Goal: Information Seeking & Learning: Learn about a topic

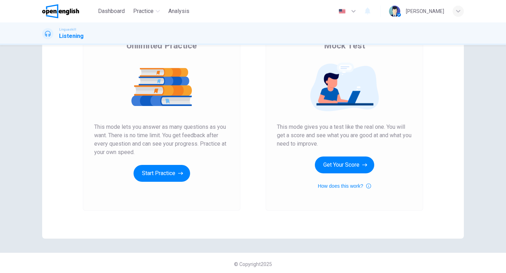
scroll to position [66, 0]
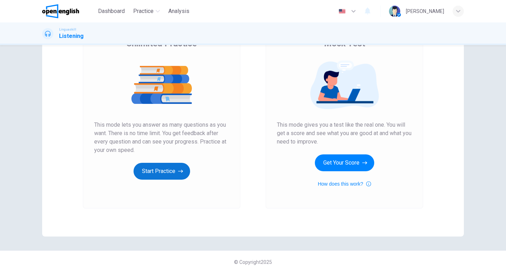
click at [169, 177] on button "Start Practice" at bounding box center [162, 171] width 57 height 17
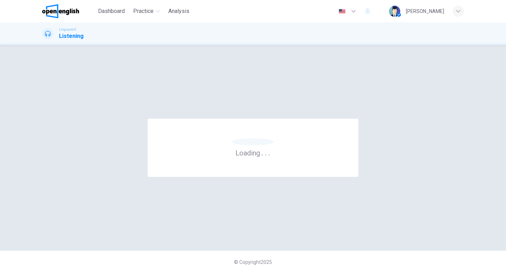
scroll to position [0, 0]
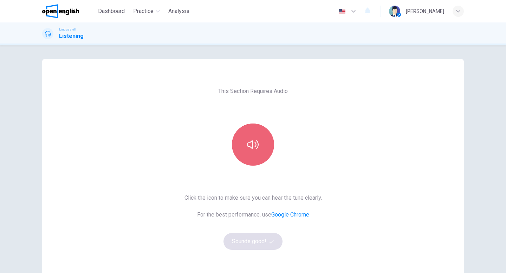
click at [257, 145] on icon "button" at bounding box center [252, 144] width 11 height 11
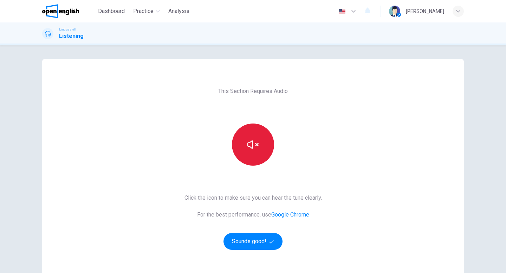
click at [260, 145] on button "button" at bounding box center [253, 145] width 42 height 42
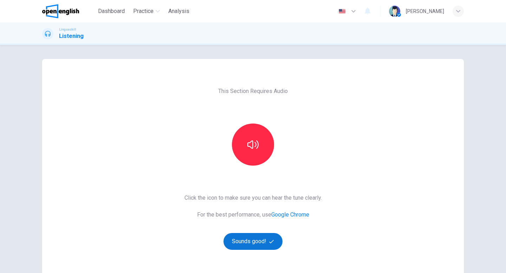
click at [258, 240] on button "Sounds good!" at bounding box center [252, 241] width 59 height 17
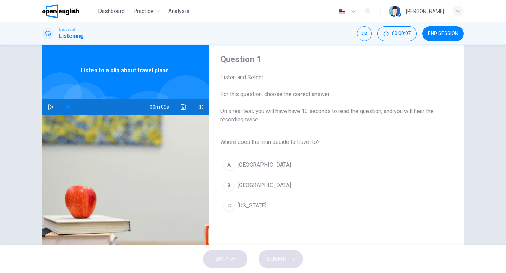
scroll to position [7, 0]
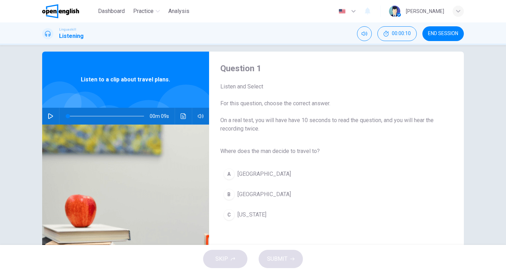
click at [48, 116] on icon "button" at bounding box center [50, 116] width 5 height 6
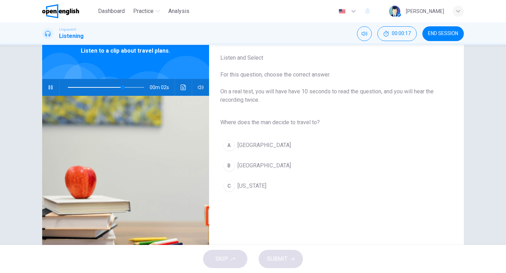
scroll to position [37, 0]
type input "*"
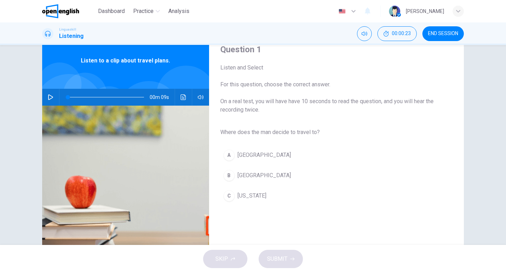
scroll to position [27, 0]
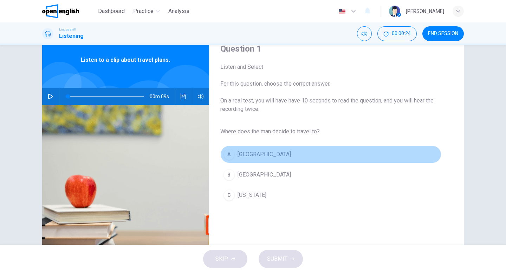
click at [251, 152] on button "A Paris" at bounding box center [330, 155] width 221 height 18
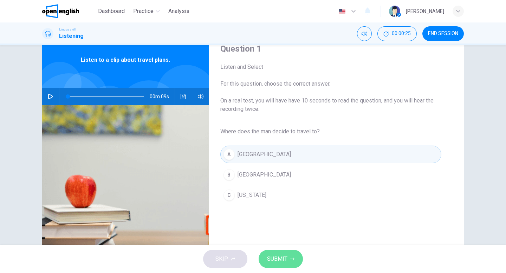
click at [284, 260] on span "SUBMIT" at bounding box center [277, 259] width 20 height 10
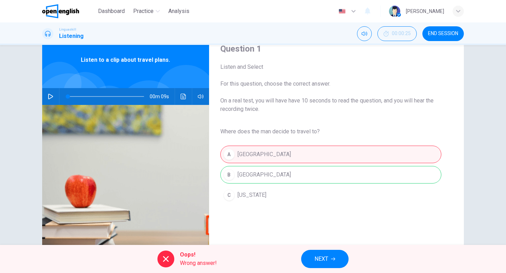
click at [324, 268] on button "NEXT" at bounding box center [324, 259] width 47 height 18
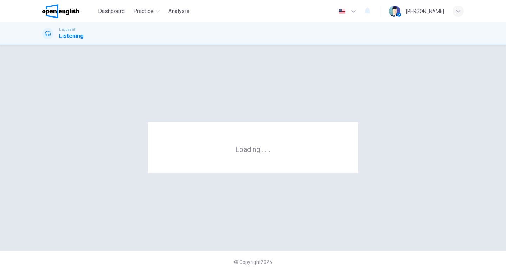
scroll to position [0, 0]
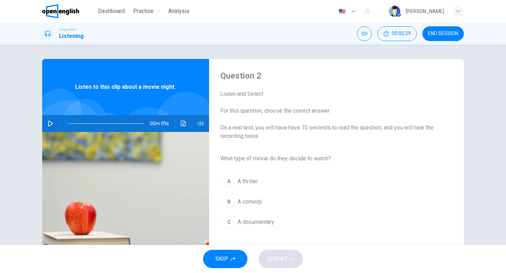
click at [50, 126] on icon "button" at bounding box center [51, 124] width 6 height 6
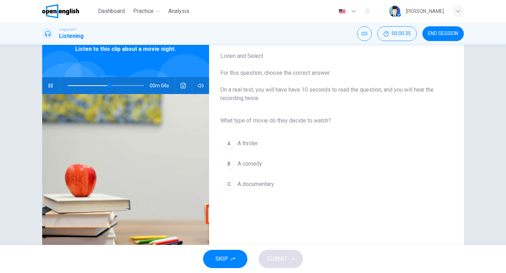
scroll to position [38, 0]
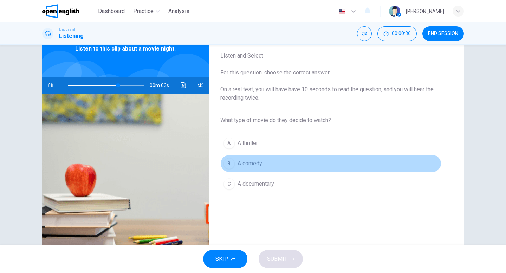
click at [256, 163] on span "A comedy" at bounding box center [250, 164] width 25 height 8
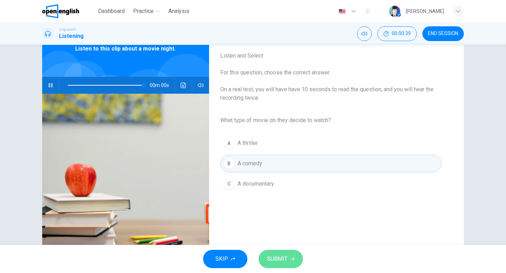
click at [291, 257] on button "SUBMIT" at bounding box center [281, 259] width 44 height 18
type input "*"
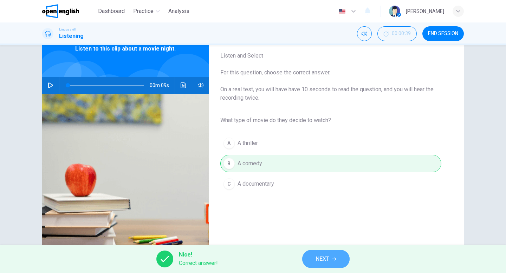
click at [325, 256] on span "NEXT" at bounding box center [323, 259] width 14 height 10
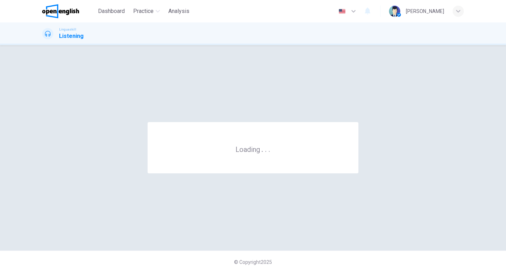
scroll to position [0, 0]
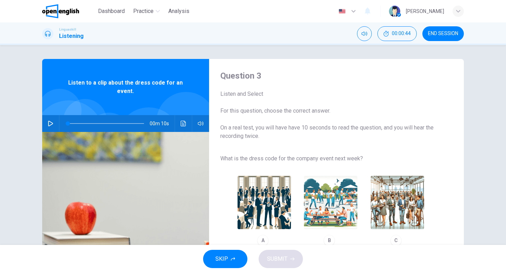
click at [48, 125] on icon "button" at bounding box center [50, 124] width 5 height 6
type input "*"
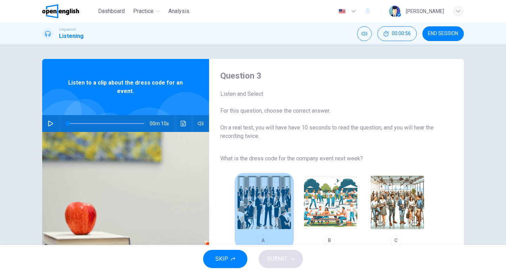
click at [283, 201] on img "button" at bounding box center [264, 202] width 53 height 53
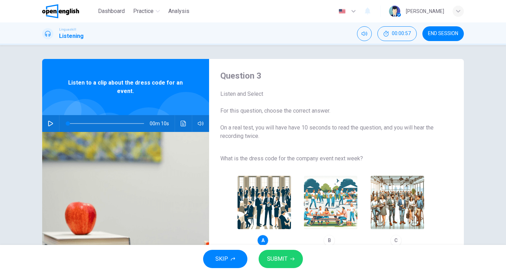
click at [284, 257] on span "SUBMIT" at bounding box center [277, 259] width 20 height 10
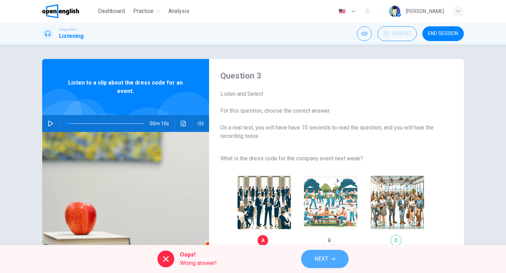
click at [327, 257] on span "NEXT" at bounding box center [321, 259] width 14 height 10
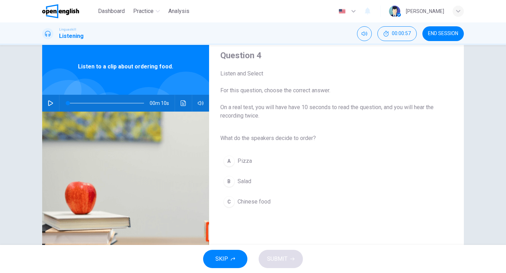
scroll to position [21, 0]
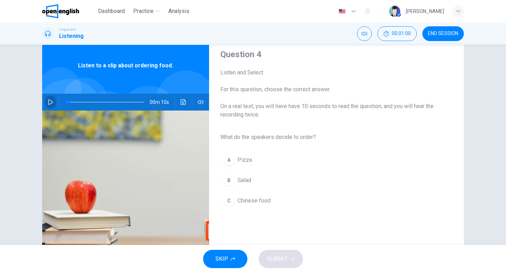
click at [51, 103] on icon "button" at bounding box center [50, 102] width 5 height 6
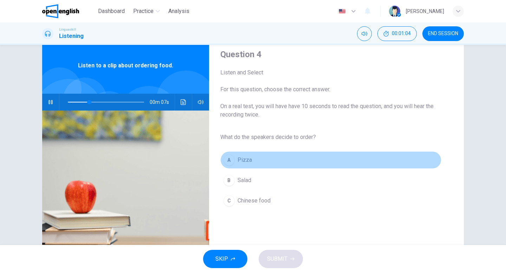
click at [236, 161] on button "A Pizza" at bounding box center [330, 160] width 221 height 18
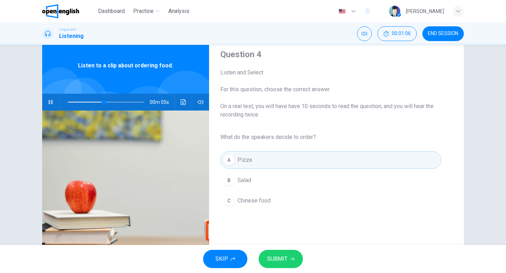
click at [289, 257] on button "SUBMIT" at bounding box center [281, 259] width 44 height 18
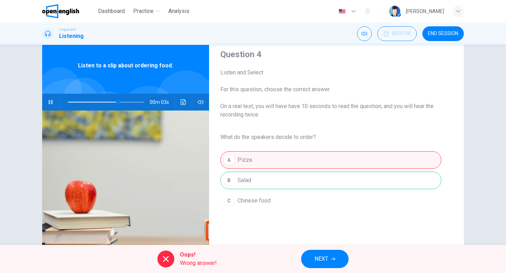
type input "**"
click at [320, 261] on span "NEXT" at bounding box center [321, 259] width 14 height 10
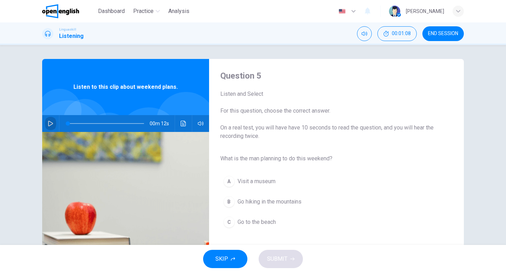
click at [52, 125] on icon "button" at bounding box center [50, 124] width 5 height 6
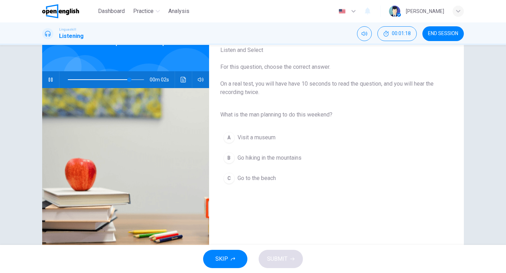
scroll to position [46, 0]
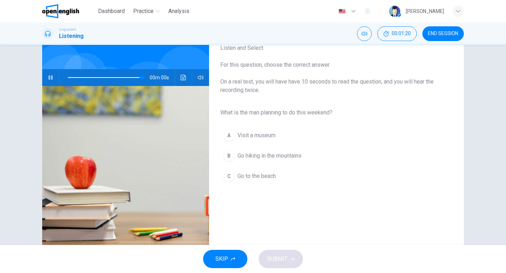
type input "*"
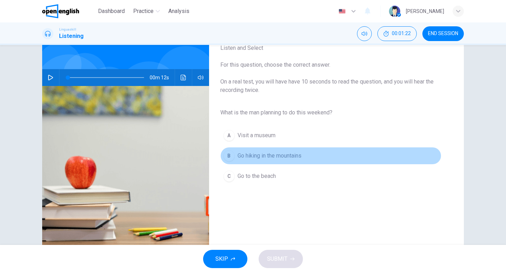
click at [251, 156] on span "Go hiking in the mountains" at bounding box center [270, 156] width 64 height 8
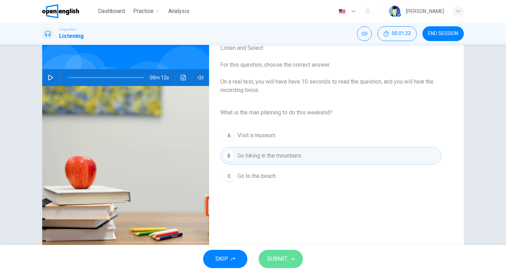
click at [285, 260] on span "SUBMIT" at bounding box center [277, 259] width 20 height 10
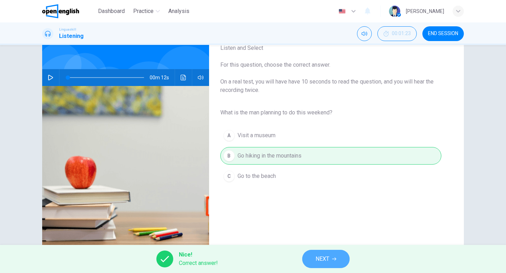
click at [320, 259] on span "NEXT" at bounding box center [323, 259] width 14 height 10
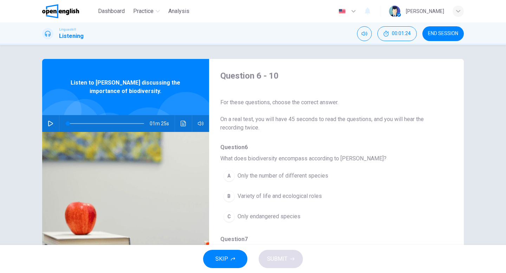
click at [51, 124] on icon "button" at bounding box center [51, 124] width 6 height 6
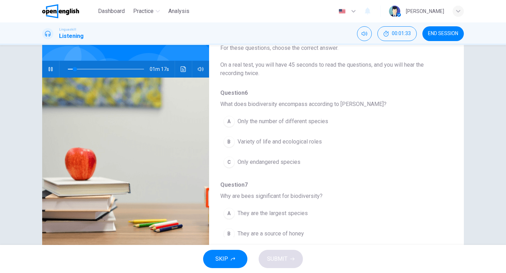
scroll to position [44, 0]
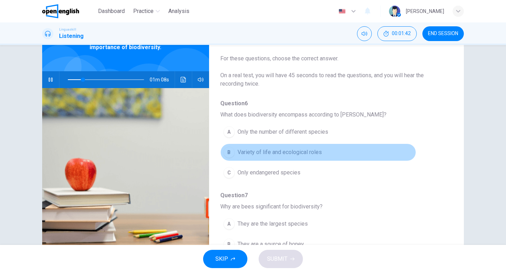
click at [272, 153] on span "Variety of life and ecological roles" at bounding box center [280, 152] width 84 height 8
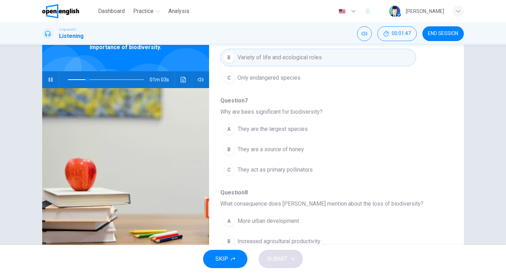
scroll to position [97, 0]
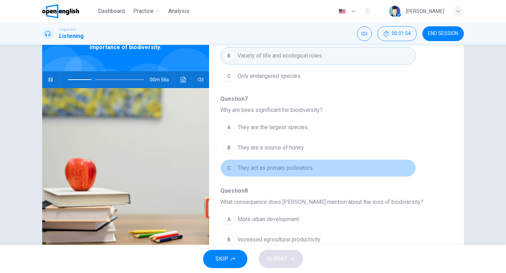
click at [298, 164] on span "They act as primary pollinators" at bounding box center [275, 168] width 75 height 8
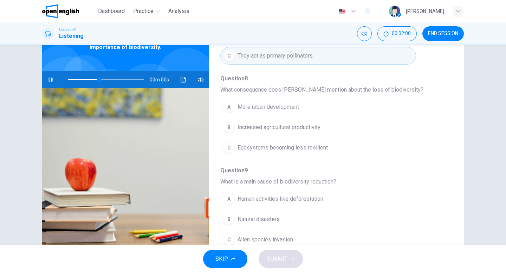
scroll to position [212, 0]
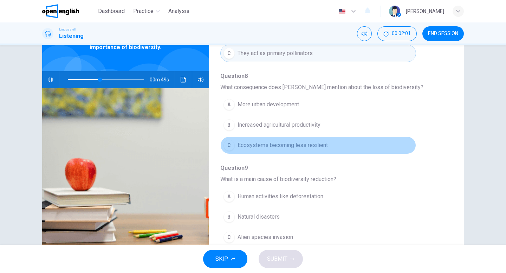
click at [301, 144] on span "Ecosystems becoming less resilient" at bounding box center [283, 145] width 90 height 8
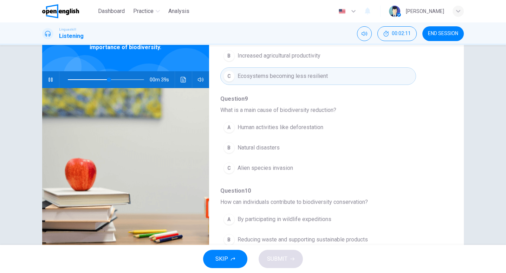
scroll to position [281, 0]
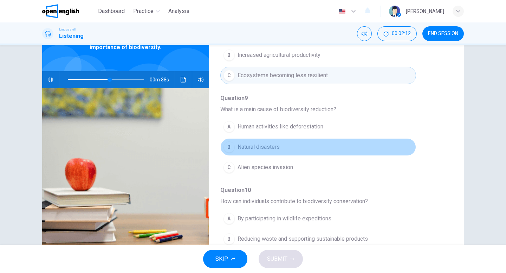
click at [275, 145] on span "Natural disasters" at bounding box center [259, 147] width 42 height 8
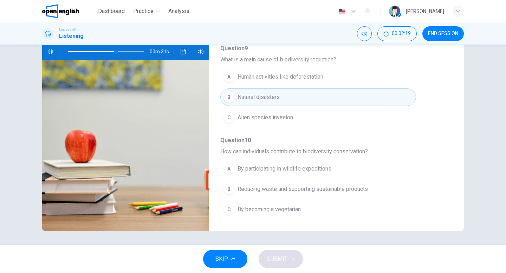
scroll to position [72, 0]
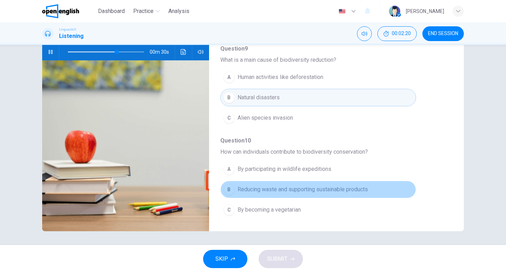
click at [300, 185] on button "B Reducing waste and supporting sustainable products" at bounding box center [318, 190] width 196 height 18
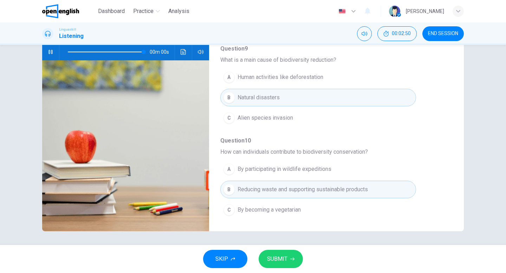
type input "*"
click at [289, 259] on button "SUBMIT" at bounding box center [281, 259] width 44 height 18
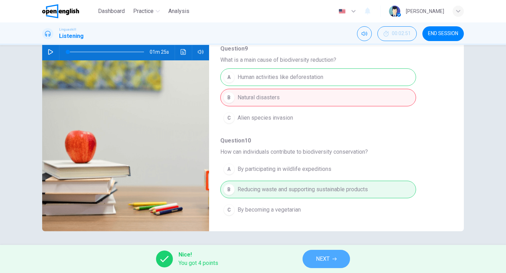
click at [326, 259] on span "NEXT" at bounding box center [323, 259] width 14 height 10
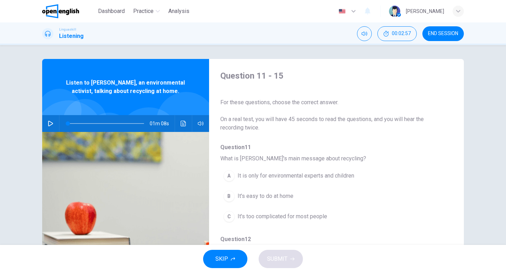
click at [49, 127] on button "button" at bounding box center [50, 123] width 11 height 17
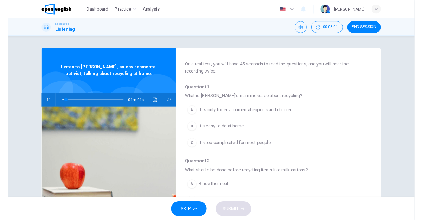
scroll to position [41, 0]
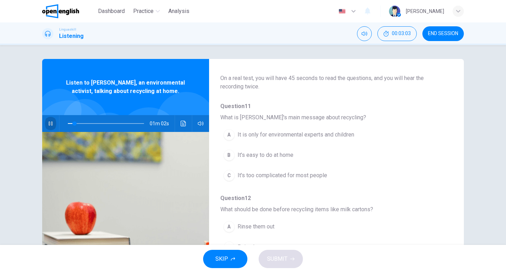
click at [51, 124] on icon "button" at bounding box center [51, 124] width 6 height 6
type input "*"
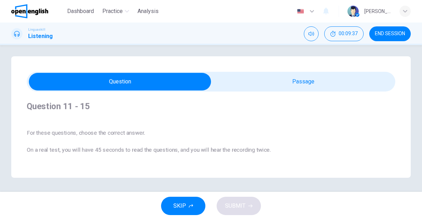
scroll to position [0, 0]
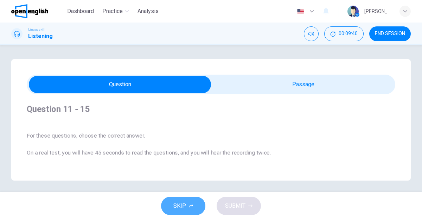
click at [186, 211] on button "SKIP" at bounding box center [183, 205] width 44 height 18
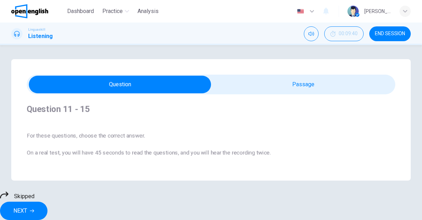
click at [41, 35] on h1 "Listening" at bounding box center [40, 36] width 25 height 8
click at [378, 33] on span "END SESSION" at bounding box center [390, 34] width 30 height 6
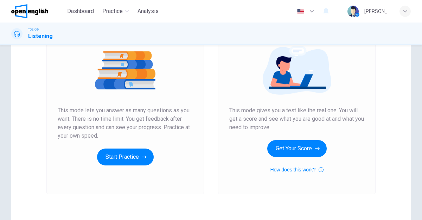
scroll to position [82, 0]
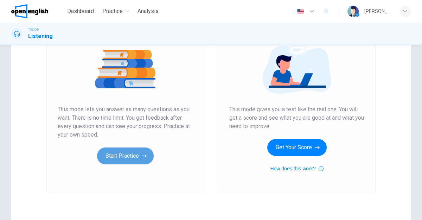
click at [124, 156] on button "Start Practice" at bounding box center [125, 155] width 57 height 17
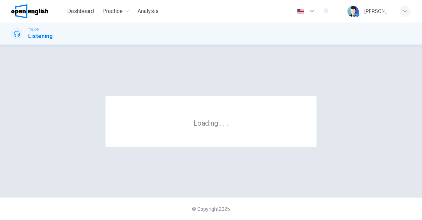
scroll to position [0, 0]
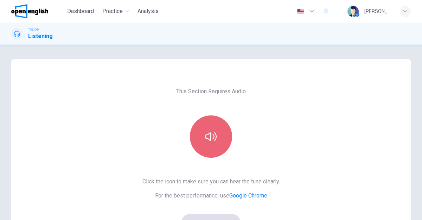
click at [211, 142] on icon "button" at bounding box center [210, 136] width 11 height 11
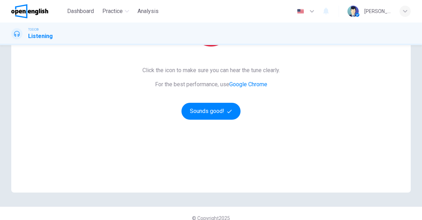
scroll to position [115, 0]
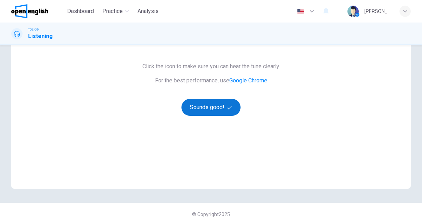
click at [219, 105] on button "Sounds good!" at bounding box center [210, 107] width 59 height 17
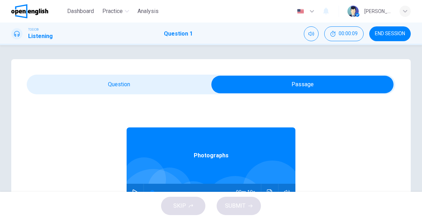
scroll to position [39, 0]
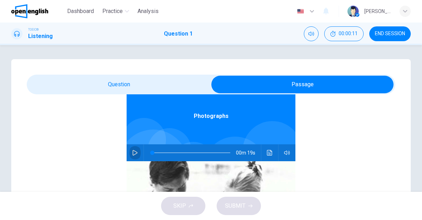
click at [135, 155] on icon "button" at bounding box center [135, 153] width 6 height 6
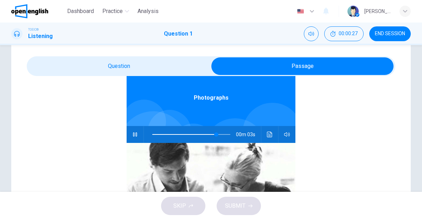
scroll to position [22, 0]
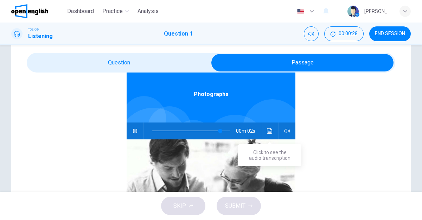
click at [269, 130] on icon "Click to see the audio transcription" at bounding box center [270, 131] width 6 height 6
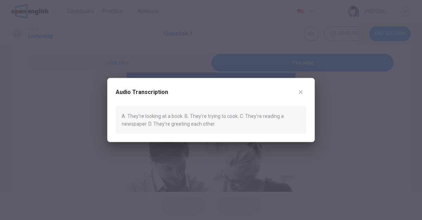
type input "*"
click at [301, 91] on icon "button" at bounding box center [301, 92] width 4 height 4
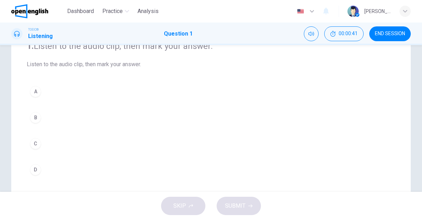
scroll to position [61, 0]
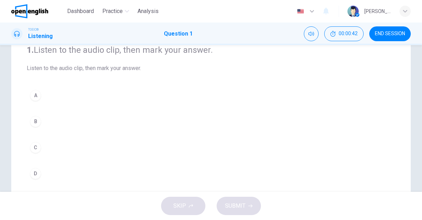
click at [32, 96] on div "A" at bounding box center [35, 95] width 11 height 11
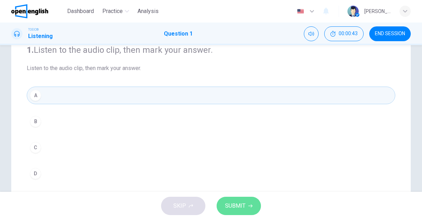
click at [239, 207] on span "SUBMIT" at bounding box center [235, 206] width 20 height 10
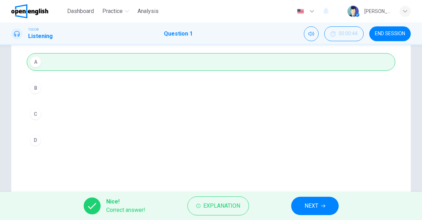
scroll to position [96, 0]
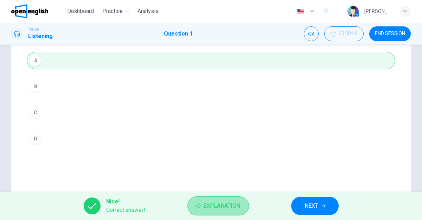
click at [231, 205] on span "Explanation" at bounding box center [221, 206] width 37 height 10
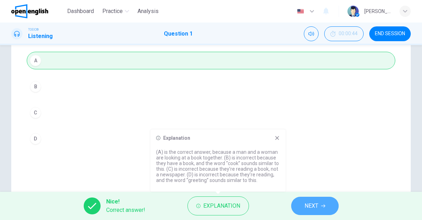
click at [307, 202] on span "NEXT" at bounding box center [311, 206] width 14 height 10
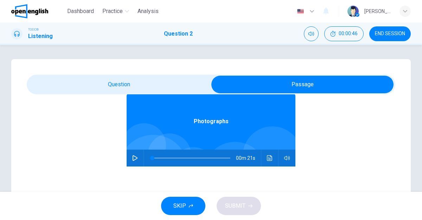
scroll to position [39, 0]
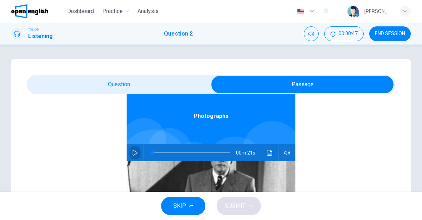
click at [135, 154] on icon "button" at bounding box center [135, 153] width 6 height 6
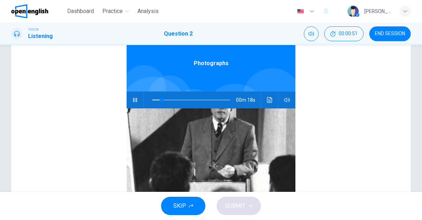
scroll to position [76, 0]
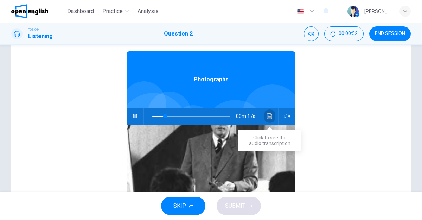
click at [271, 113] on icon "Click to see the audio transcription" at bounding box center [270, 116] width 6 height 6
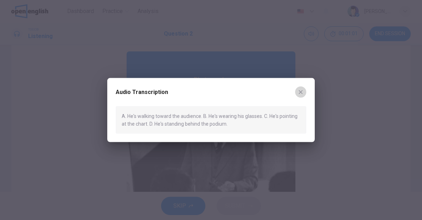
click at [301, 90] on icon "button" at bounding box center [301, 92] width 4 height 4
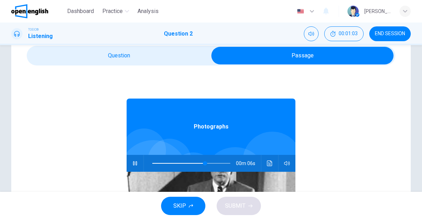
scroll to position [0, 0]
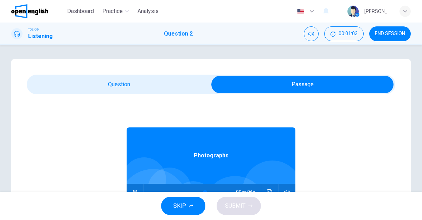
type input "**"
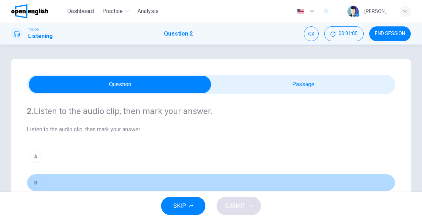
click at [59, 178] on button "B" at bounding box center [211, 183] width 368 height 18
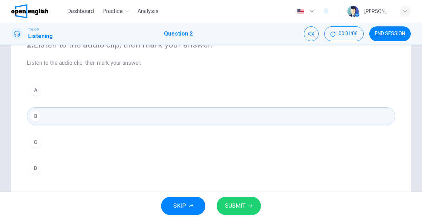
scroll to position [106, 0]
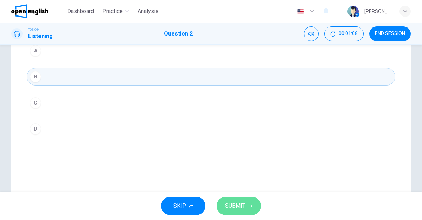
click at [241, 203] on span "SUBMIT" at bounding box center [235, 206] width 20 height 10
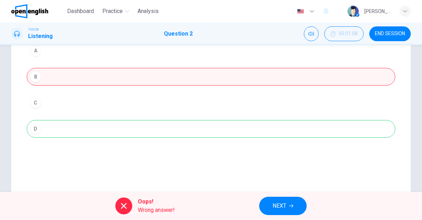
click at [199, 125] on div "A B C D" at bounding box center [211, 90] width 368 height 96
click at [279, 207] on span "NEXT" at bounding box center [279, 206] width 14 height 10
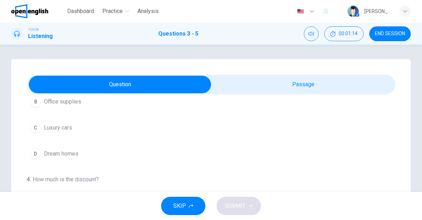
scroll to position [39, 0]
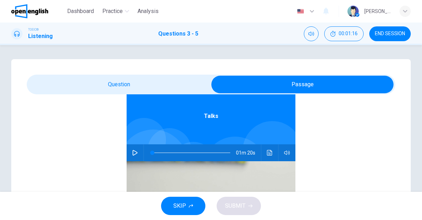
click at [135, 155] on icon "button" at bounding box center [135, 153] width 6 height 6
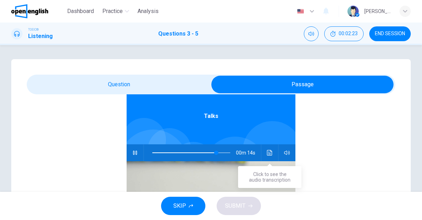
click at [270, 153] on icon "Click to see the audio transcription" at bounding box center [269, 153] width 5 height 6
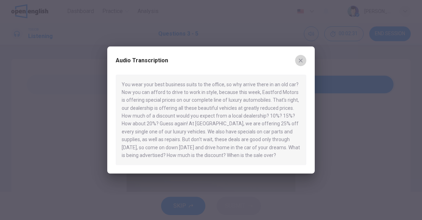
click at [300, 58] on icon "button" at bounding box center [301, 61] width 6 height 6
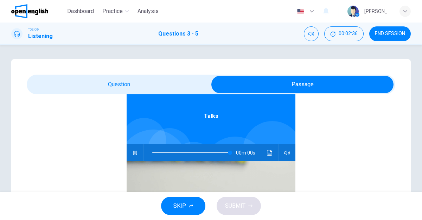
type input "*"
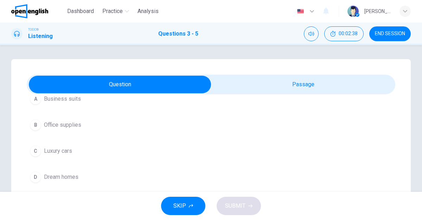
scroll to position [0, 0]
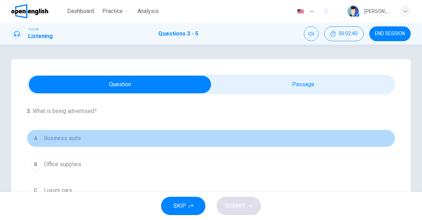
click at [88, 138] on button "A Business suits" at bounding box center [211, 138] width 368 height 18
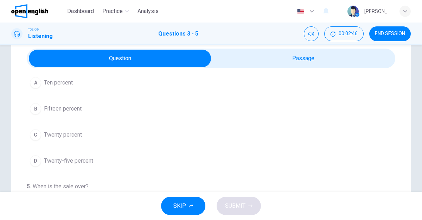
scroll to position [28, 0]
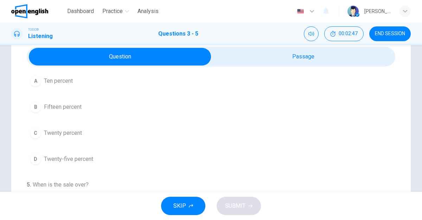
click at [74, 131] on span "Twenty percent" at bounding box center [63, 133] width 38 height 8
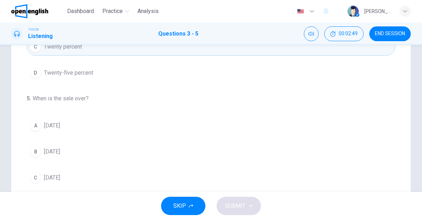
scroll to position [119, 0]
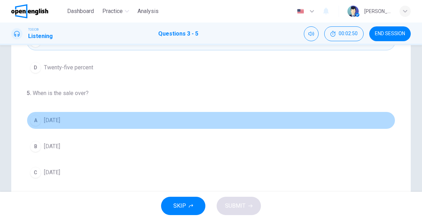
click at [58, 121] on span "[DATE]" at bounding box center [52, 120] width 16 height 8
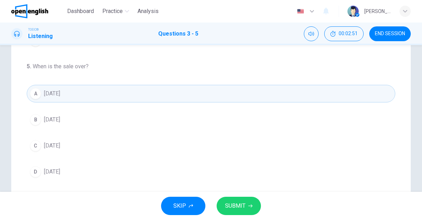
scroll to position [164, 0]
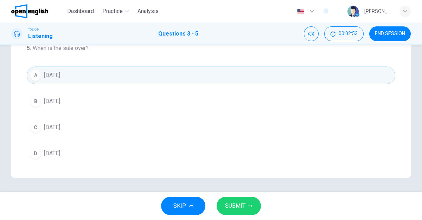
click at [245, 206] on button "SUBMIT" at bounding box center [238, 205] width 44 height 18
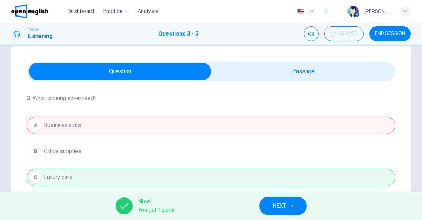
scroll to position [0, 0]
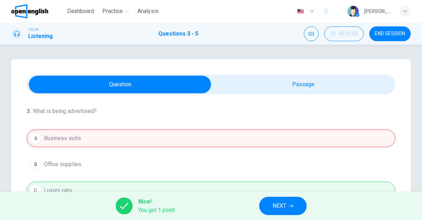
click at [281, 204] on span "NEXT" at bounding box center [279, 206] width 14 height 10
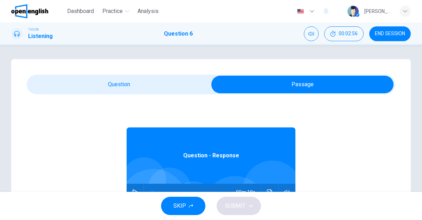
scroll to position [39, 0]
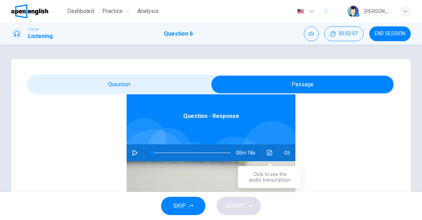
click at [268, 151] on icon "Click to see the audio transcription" at bounding box center [269, 153] width 5 height 6
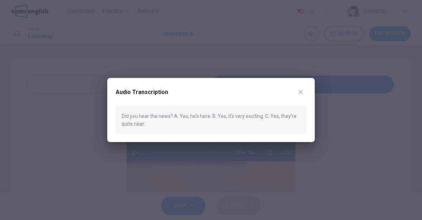
click at [299, 90] on icon "button" at bounding box center [301, 92] width 4 height 4
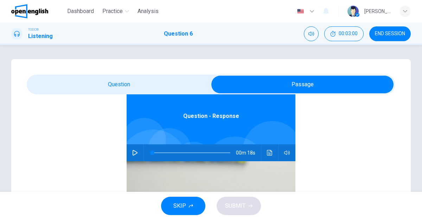
click at [135, 156] on button "button" at bounding box center [134, 152] width 11 height 17
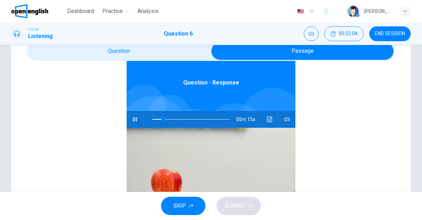
scroll to position [27, 0]
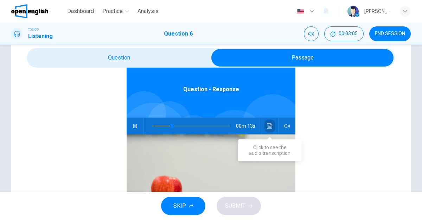
click at [269, 125] on icon "Click to see the audio transcription" at bounding box center [269, 126] width 5 height 6
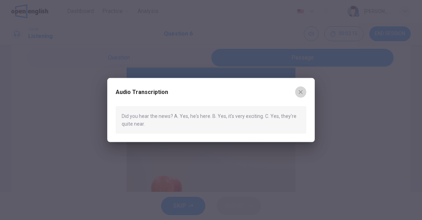
click at [300, 92] on icon "button" at bounding box center [301, 92] width 6 height 6
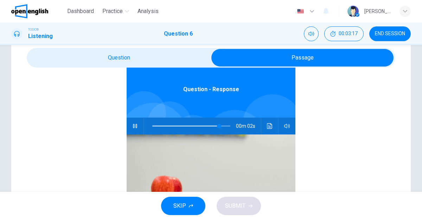
scroll to position [27, 0]
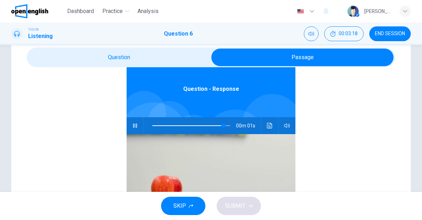
type input "**"
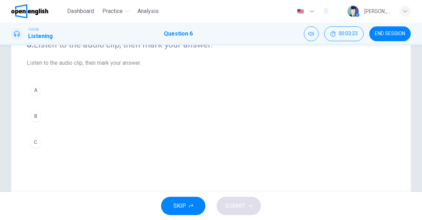
scroll to position [74, 0]
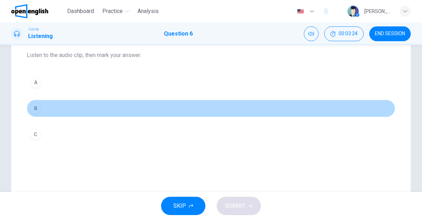
click at [56, 104] on button "B" at bounding box center [211, 108] width 368 height 18
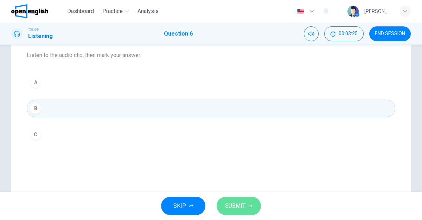
click at [236, 201] on span "SUBMIT" at bounding box center [235, 206] width 20 height 10
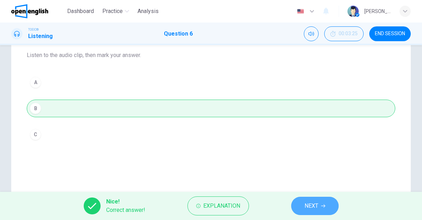
click at [320, 206] on button "NEXT" at bounding box center [314, 205] width 47 height 18
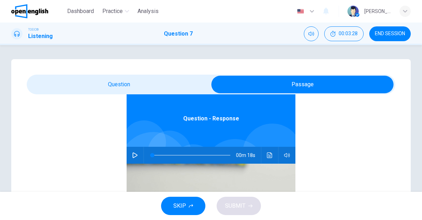
scroll to position [38, 0]
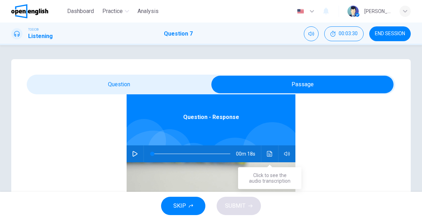
click at [269, 155] on icon "Click to see the audio transcription" at bounding box center [269, 154] width 5 height 6
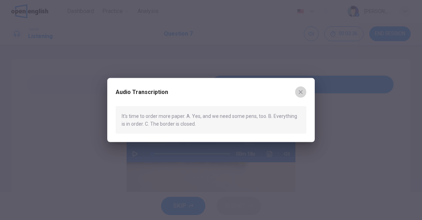
click at [301, 90] on icon "button" at bounding box center [301, 92] width 6 height 6
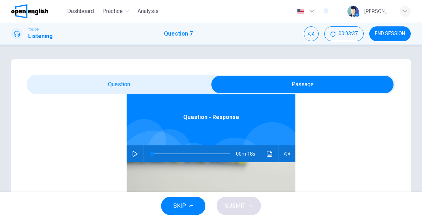
click at [134, 153] on icon "button" at bounding box center [135, 154] width 6 height 6
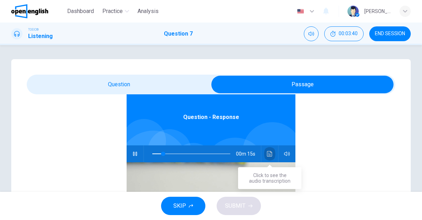
click at [269, 153] on icon "Click to see the audio transcription" at bounding box center [270, 154] width 6 height 6
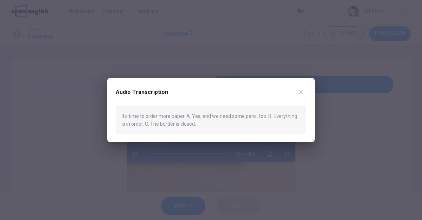
type input "*"
click at [301, 91] on icon "button" at bounding box center [301, 92] width 4 height 4
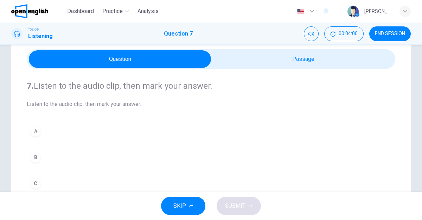
scroll to position [43, 0]
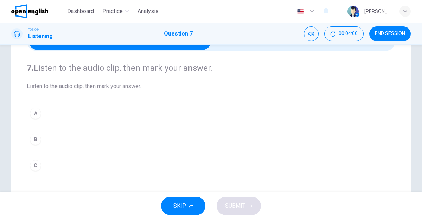
click at [86, 107] on button "A" at bounding box center [211, 113] width 368 height 18
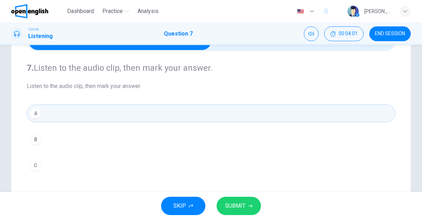
click at [236, 194] on div "SKIP SUBMIT" at bounding box center [211, 206] width 422 height 28
click at [235, 201] on span "SUBMIT" at bounding box center [235, 206] width 20 height 10
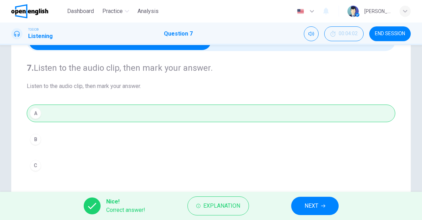
click at [317, 206] on span "NEXT" at bounding box center [311, 206] width 14 height 10
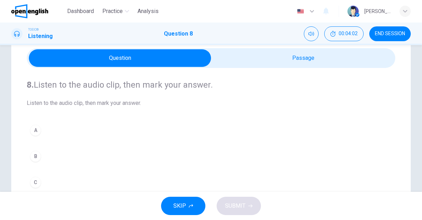
scroll to position [27, 0]
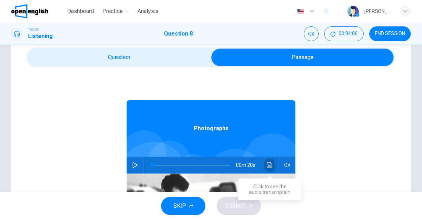
click at [272, 166] on icon "Click to see the audio transcription" at bounding box center [270, 165] width 6 height 6
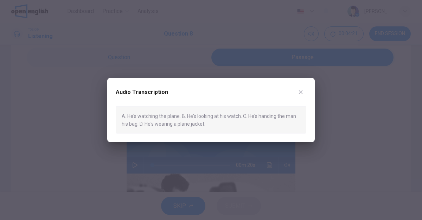
click at [302, 92] on icon "button" at bounding box center [301, 92] width 6 height 6
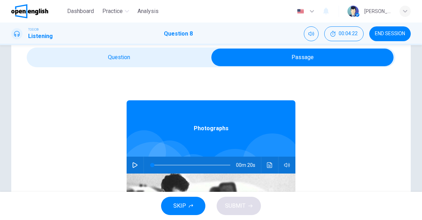
scroll to position [39, 0]
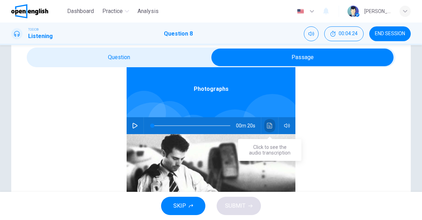
click at [268, 129] on button "Click to see the audio transcription" at bounding box center [269, 125] width 11 height 17
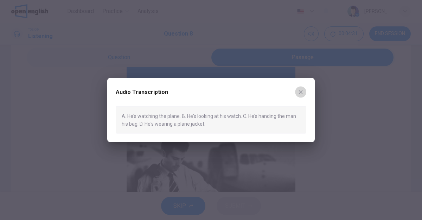
click at [300, 92] on icon "button" at bounding box center [301, 92] width 4 height 4
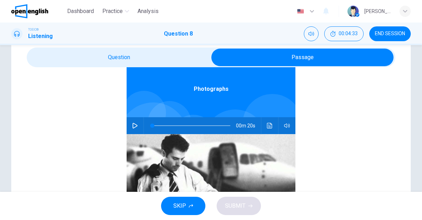
click at [181, 203] on span "SKIP" at bounding box center [179, 206] width 13 height 10
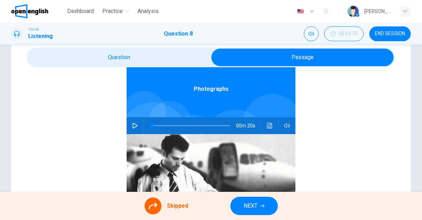
scroll to position [0, 0]
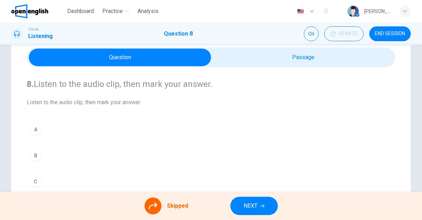
click at [61, 153] on div "A B C D" at bounding box center [211, 169] width 368 height 96
click at [53, 157] on div "A B C D" at bounding box center [211, 169] width 368 height 96
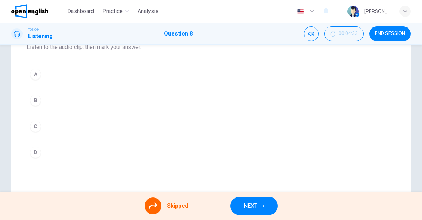
scroll to position [85, 0]
click at [68, 76] on div "A B C D" at bounding box center [211, 110] width 368 height 96
click at [160, 204] on div at bounding box center [152, 205] width 17 height 17
click at [156, 204] on icon at bounding box center [153, 205] width 8 height 7
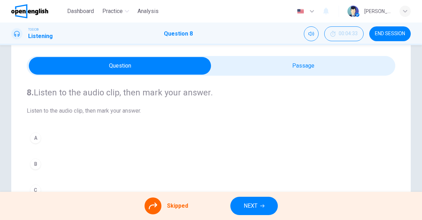
scroll to position [0, 0]
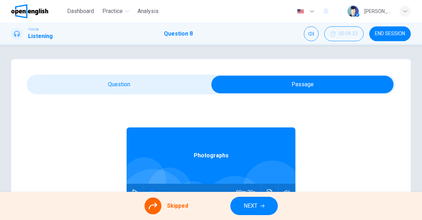
click at [153, 206] on icon at bounding box center [153, 205] width 8 height 8
click at [175, 213] on div "Skipped" at bounding box center [166, 205] width 44 height 17
click at [255, 207] on span "NEXT" at bounding box center [251, 206] width 14 height 10
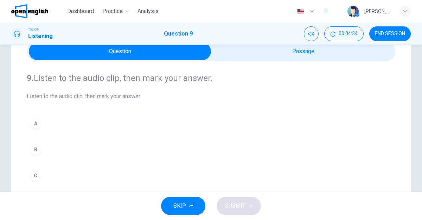
scroll to position [37, 0]
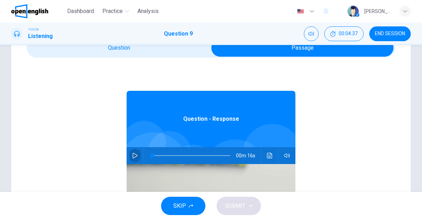
click at [134, 157] on icon "button" at bounding box center [135, 156] width 6 height 6
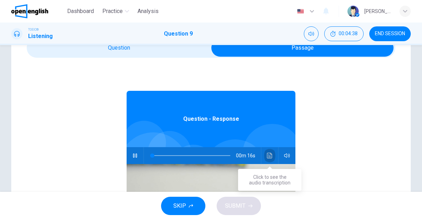
click at [271, 155] on icon "Click to see the audio transcription" at bounding box center [270, 156] width 6 height 6
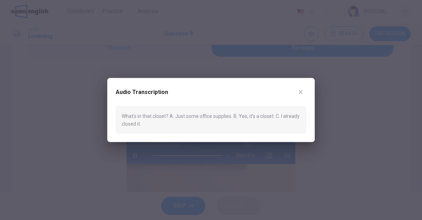
click at [302, 90] on icon "button" at bounding box center [301, 92] width 6 height 6
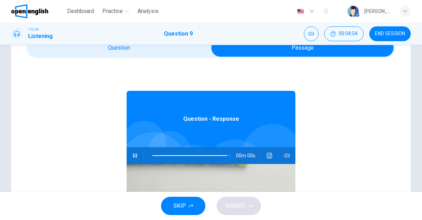
type input "*"
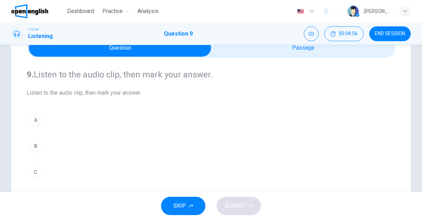
scroll to position [53, 0]
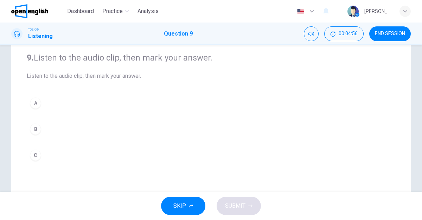
click at [79, 100] on button "A" at bounding box center [211, 103] width 368 height 18
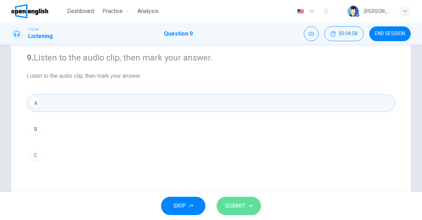
click at [239, 205] on span "SUBMIT" at bounding box center [235, 206] width 20 height 10
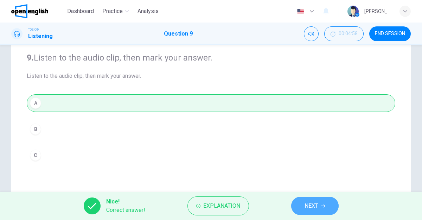
click at [317, 207] on span "NEXT" at bounding box center [311, 206] width 14 height 10
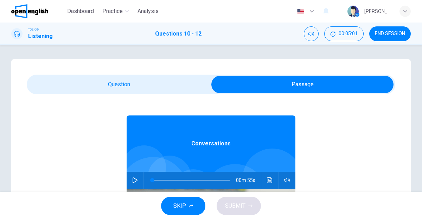
scroll to position [39, 0]
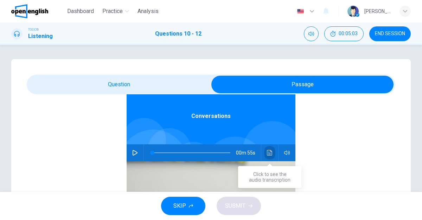
click at [270, 155] on icon "Click to see the audio transcription" at bounding box center [269, 153] width 5 height 6
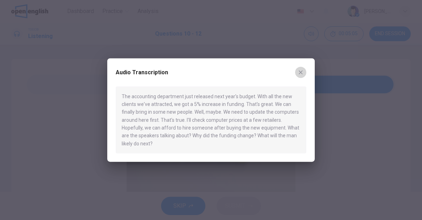
click at [300, 74] on icon "button" at bounding box center [301, 72] width 6 height 6
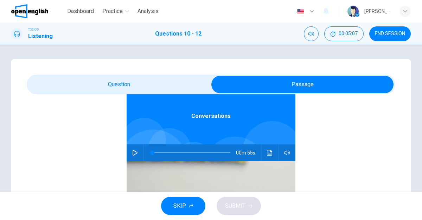
click at [135, 153] on icon "button" at bounding box center [135, 153] width 6 height 6
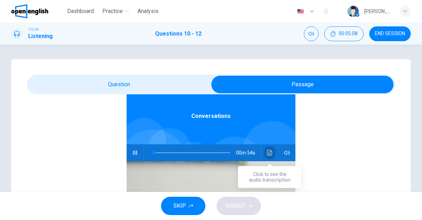
click at [271, 152] on icon "Click to see the audio transcription" at bounding box center [270, 153] width 6 height 6
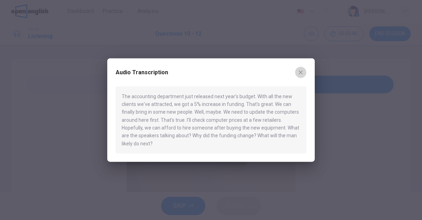
click at [300, 74] on icon "button" at bounding box center [301, 72] width 6 height 6
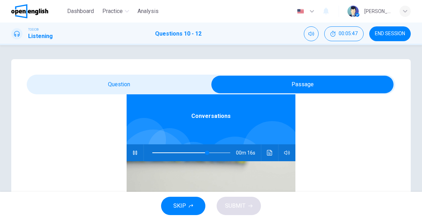
type input "**"
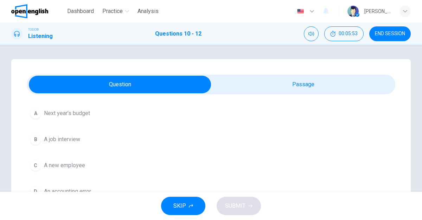
scroll to position [20, 0]
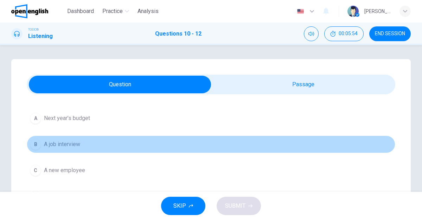
click at [82, 147] on button "B A job interview" at bounding box center [211, 144] width 368 height 18
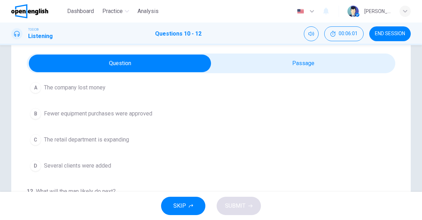
scroll to position [21, 0]
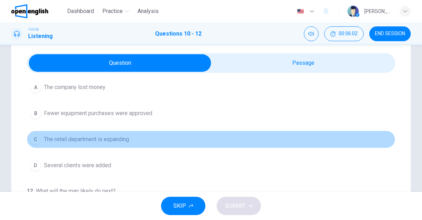
click at [88, 141] on span "The retail department is expanding" at bounding box center [86, 139] width 85 height 8
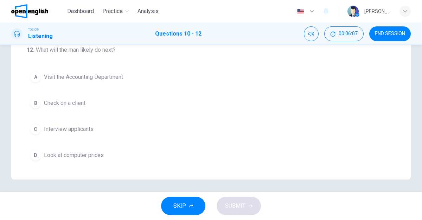
scroll to position [163, 0]
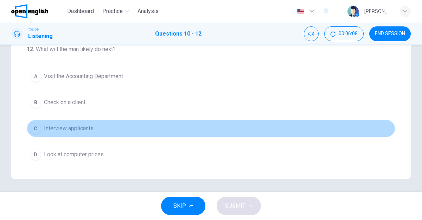
click at [89, 127] on span "Interview applicants" at bounding box center [69, 128] width 50 height 8
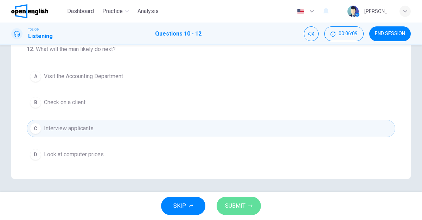
click at [249, 205] on icon "button" at bounding box center [250, 205] width 4 height 4
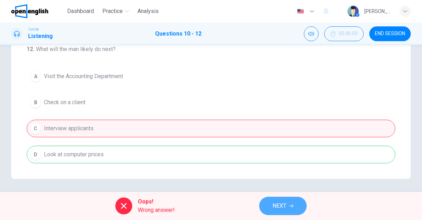
click at [284, 206] on span "NEXT" at bounding box center [279, 206] width 14 height 10
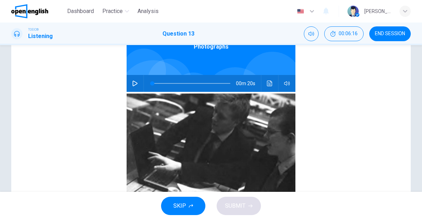
scroll to position [103, 0]
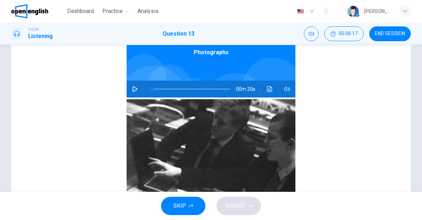
click at [135, 90] on icon "button" at bounding box center [134, 89] width 5 height 6
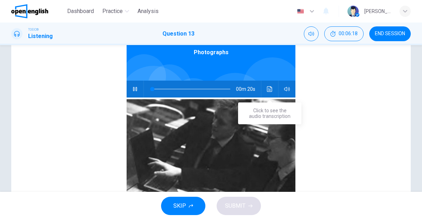
click at [267, 89] on icon "Click to see the audio transcription" at bounding box center [270, 89] width 6 height 6
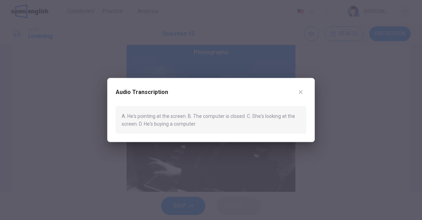
click at [300, 91] on icon "button" at bounding box center [301, 92] width 4 height 4
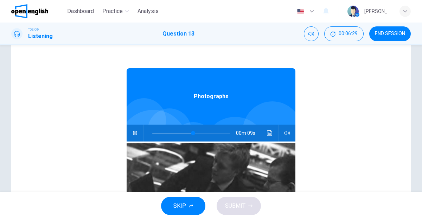
scroll to position [0, 0]
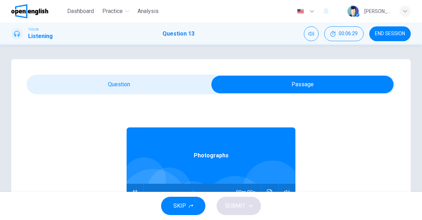
type input "**"
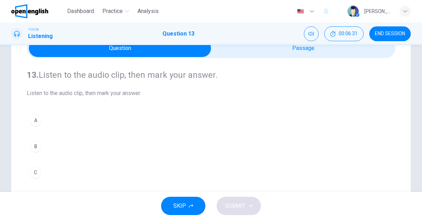
scroll to position [39, 0]
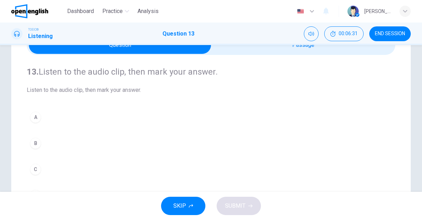
click at [54, 169] on button "C" at bounding box center [211, 169] width 368 height 18
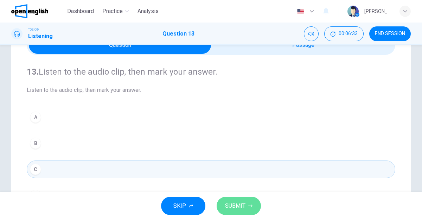
click at [241, 204] on span "SUBMIT" at bounding box center [235, 206] width 20 height 10
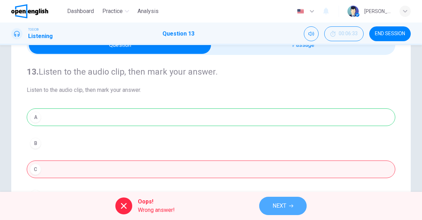
click at [277, 207] on span "NEXT" at bounding box center [279, 206] width 14 height 10
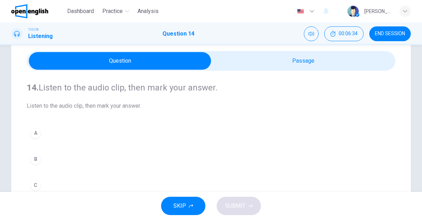
scroll to position [24, 0]
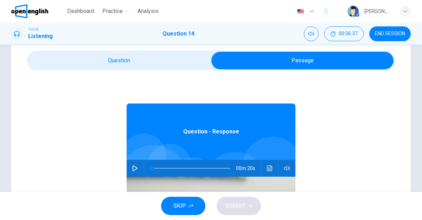
click at [136, 167] on icon "button" at bounding box center [135, 168] width 6 height 6
click at [271, 167] on icon "Click to see the audio transcription" at bounding box center [270, 168] width 6 height 6
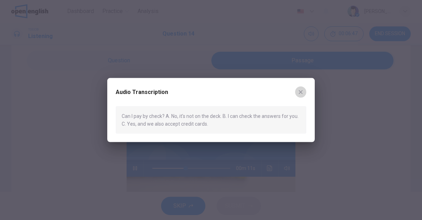
click at [301, 91] on icon "button" at bounding box center [301, 92] width 4 height 4
type input "**"
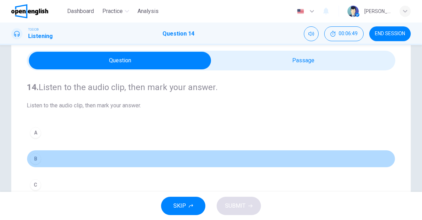
click at [71, 157] on button "B" at bounding box center [211, 159] width 368 height 18
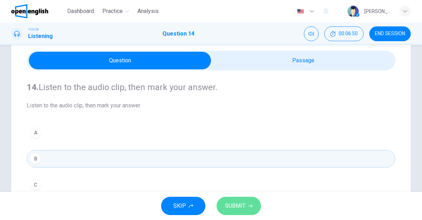
click at [238, 205] on span "SUBMIT" at bounding box center [235, 206] width 20 height 10
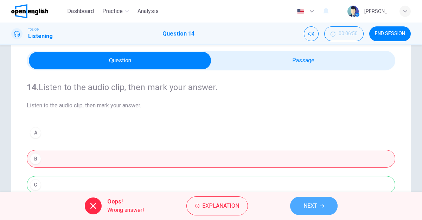
click at [311, 202] on span "NEXT" at bounding box center [310, 206] width 14 height 10
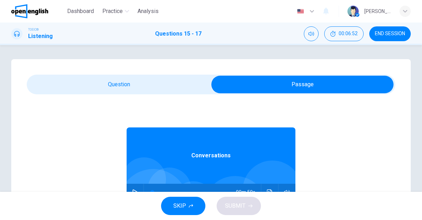
scroll to position [39, 0]
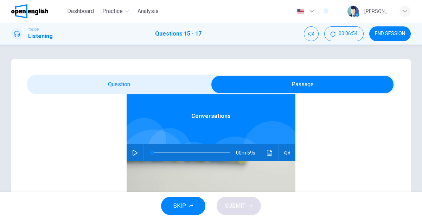
click at [135, 151] on icon "button" at bounding box center [135, 153] width 6 height 6
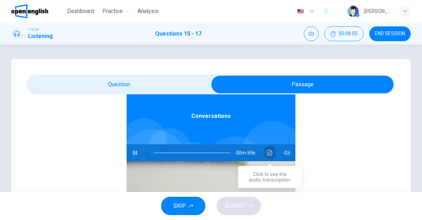
click at [268, 153] on icon "Click to see the audio transcription" at bounding box center [270, 153] width 6 height 6
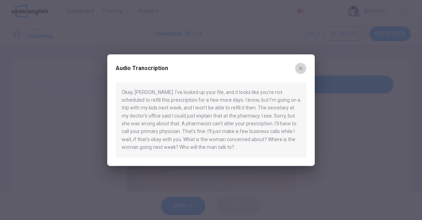
click at [298, 66] on icon "button" at bounding box center [301, 68] width 6 height 6
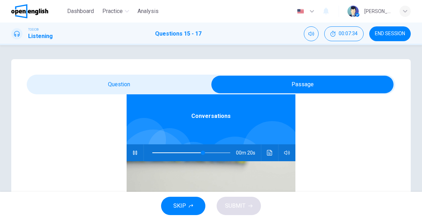
type input "**"
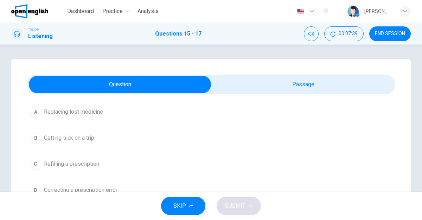
scroll to position [26, 0]
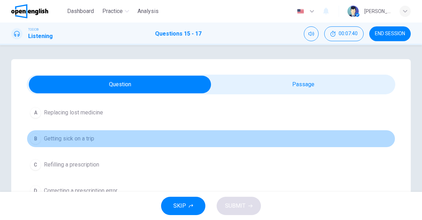
click at [101, 139] on button "B Getting sick on a trip" at bounding box center [211, 139] width 368 height 18
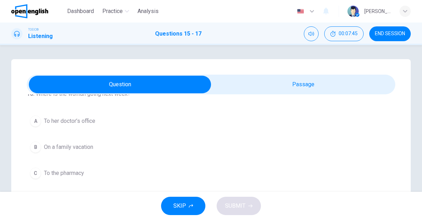
scroll to position [151, 0]
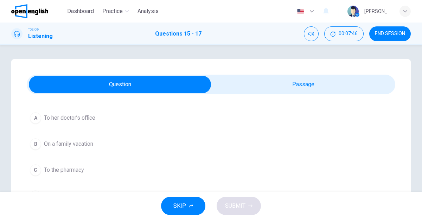
click at [99, 122] on button "A To her doctor’s office" at bounding box center [211, 118] width 368 height 18
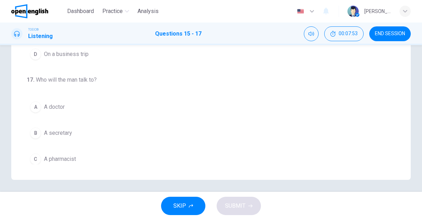
scroll to position [130, 0]
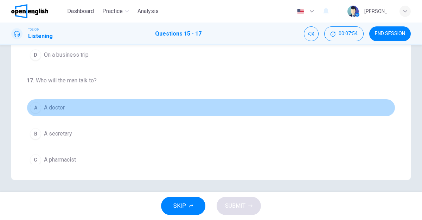
click at [87, 113] on button "A A doctor" at bounding box center [211, 108] width 368 height 18
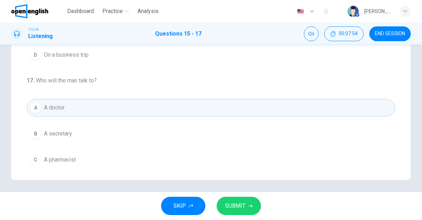
scroll to position [160, 0]
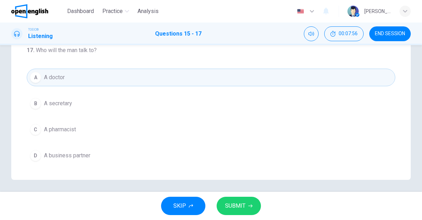
click at [237, 204] on span "SUBMIT" at bounding box center [235, 206] width 20 height 10
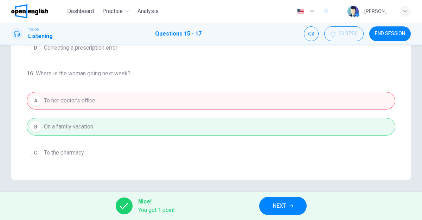
scroll to position [9, 0]
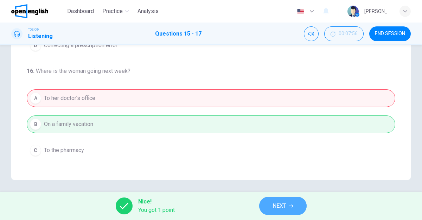
click at [283, 203] on span "NEXT" at bounding box center [279, 206] width 14 height 10
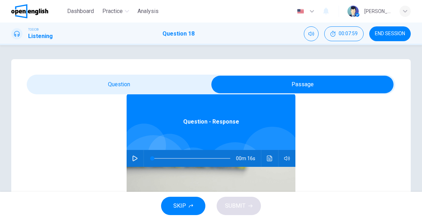
scroll to position [35, 0]
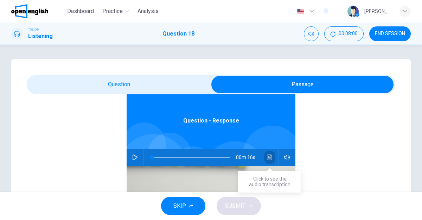
click at [267, 157] on icon "Click to see the audio transcription" at bounding box center [270, 157] width 6 height 6
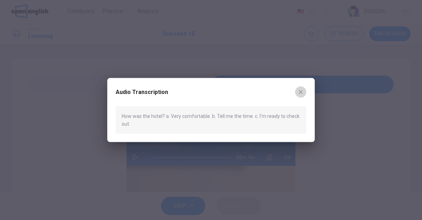
click at [301, 91] on icon "button" at bounding box center [301, 92] width 4 height 4
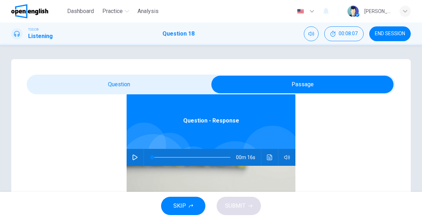
scroll to position [0, 0]
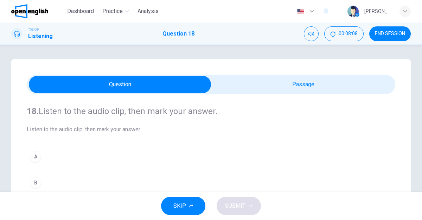
click at [64, 155] on button "A" at bounding box center [211, 157] width 368 height 18
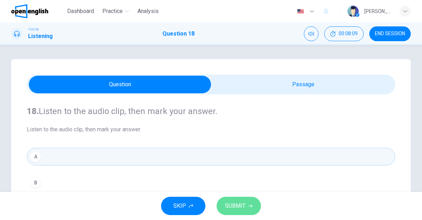
click at [229, 206] on span "SUBMIT" at bounding box center [235, 206] width 20 height 10
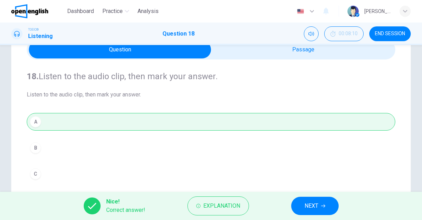
scroll to position [47, 0]
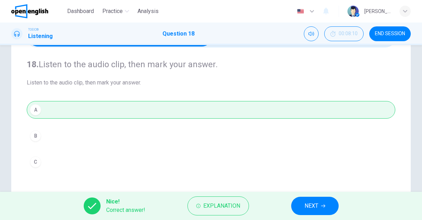
click at [314, 205] on span "NEXT" at bounding box center [311, 206] width 14 height 10
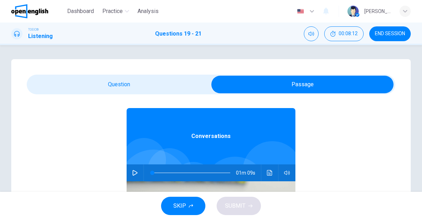
scroll to position [39, 0]
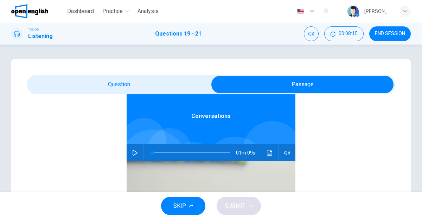
click at [134, 154] on icon "button" at bounding box center [135, 153] width 6 height 6
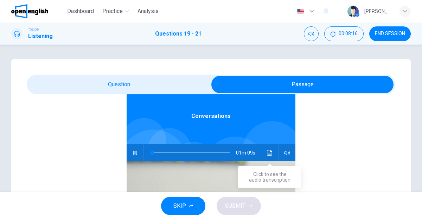
click at [268, 153] on icon "Click to see the audio transcription" at bounding box center [269, 153] width 5 height 6
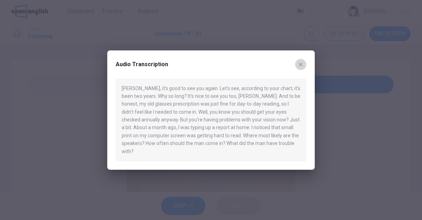
click at [300, 66] on icon "button" at bounding box center [301, 64] width 4 height 4
type input "**"
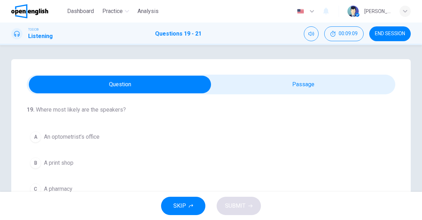
scroll to position [0, 0]
click at [86, 140] on span "An optometrist’s office" at bounding box center [72, 138] width 56 height 8
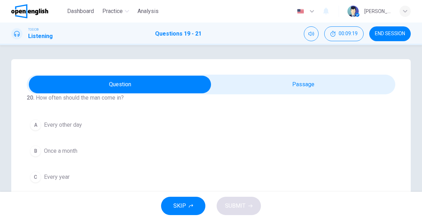
scroll to position [144, 0]
click at [83, 124] on button "A Every other day" at bounding box center [211, 125] width 368 height 18
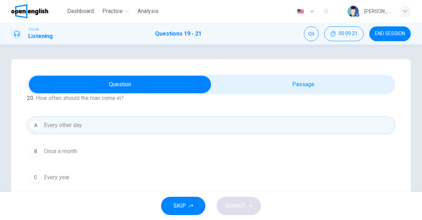
click at [76, 153] on span "Once a month" at bounding box center [60, 151] width 33 height 8
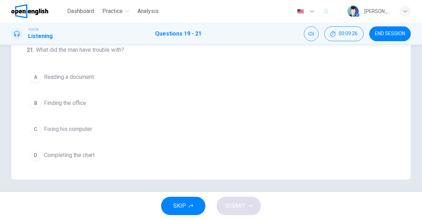
scroll to position [164, 0]
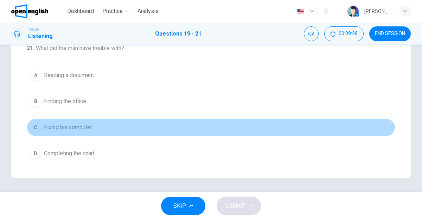
click at [86, 125] on span "Fixing his computer" at bounding box center [68, 127] width 48 height 8
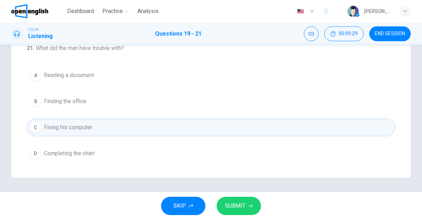
click at [239, 203] on span "SUBMIT" at bounding box center [235, 206] width 20 height 10
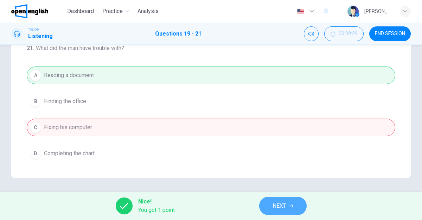
click at [291, 208] on button "NEXT" at bounding box center [282, 205] width 47 height 18
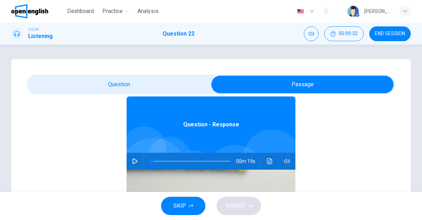
scroll to position [39, 0]
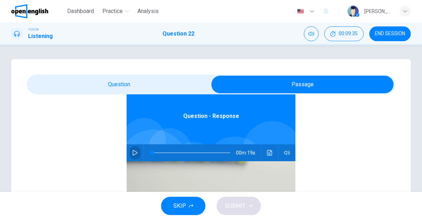
click at [132, 154] on icon "button" at bounding box center [135, 153] width 6 height 6
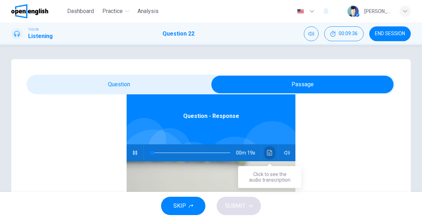
click at [271, 152] on icon "Click to see the audio transcription" at bounding box center [270, 153] width 6 height 6
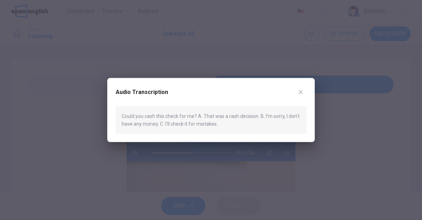
click at [302, 91] on icon "button" at bounding box center [301, 92] width 6 height 6
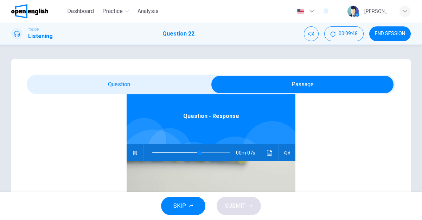
type input "**"
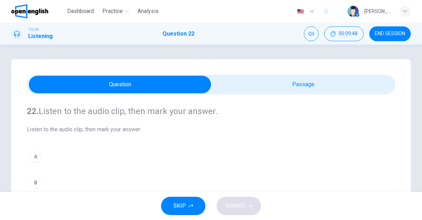
scroll to position [0, 0]
click at [88, 178] on button "B" at bounding box center [211, 183] width 368 height 18
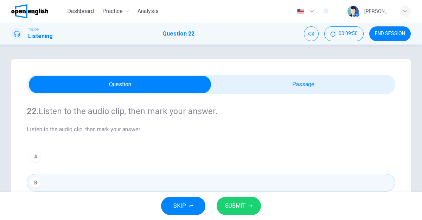
click at [239, 200] on button "SUBMIT" at bounding box center [238, 205] width 44 height 18
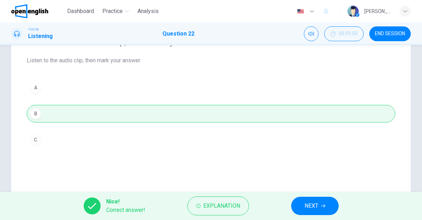
scroll to position [72, 0]
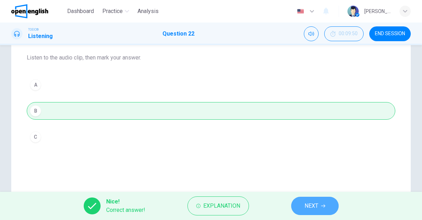
click at [310, 205] on span "NEXT" at bounding box center [311, 206] width 14 height 10
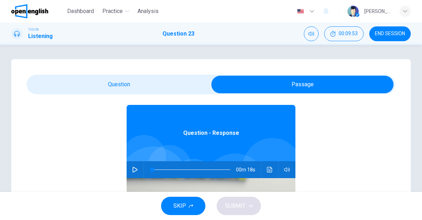
scroll to position [39, 0]
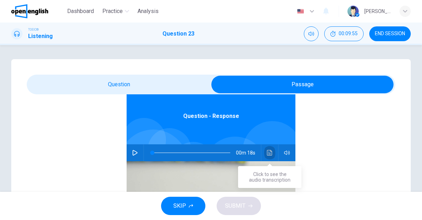
click at [269, 154] on icon "Click to see the audio transcription" at bounding box center [270, 153] width 6 height 6
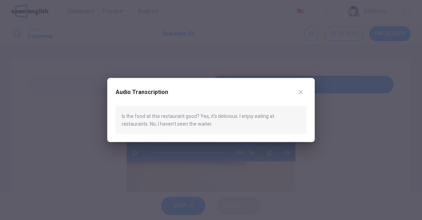
click at [298, 93] on icon "button" at bounding box center [301, 92] width 6 height 6
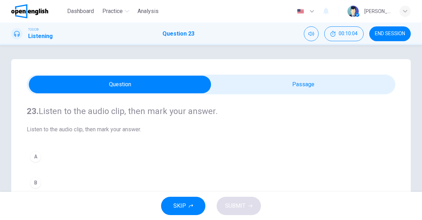
scroll to position [0, 0]
click at [89, 180] on button "B" at bounding box center [211, 183] width 368 height 18
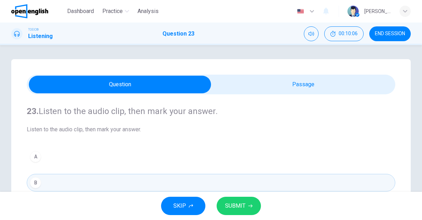
click at [231, 200] on button "SUBMIT" at bounding box center [238, 205] width 44 height 18
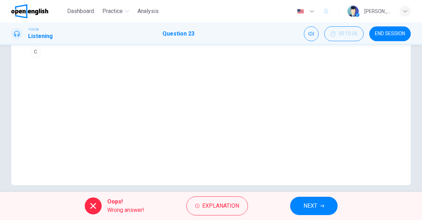
scroll to position [159, 0]
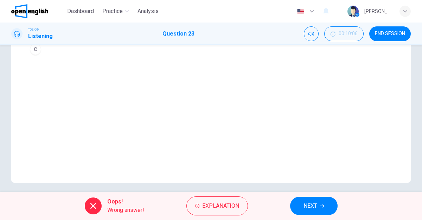
click at [244, 126] on div "23. Listen to the audio clip, then [PERSON_NAME] your answer. Listen to the aud…" at bounding box center [210, 41] width 399 height 283
click at [218, 206] on span "Explanation" at bounding box center [220, 206] width 37 height 10
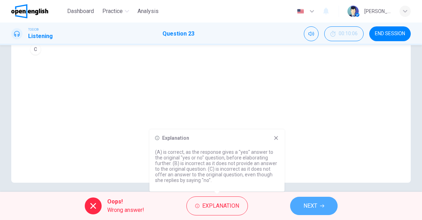
click at [309, 202] on span "NEXT" at bounding box center [310, 206] width 14 height 10
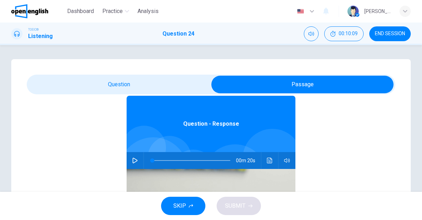
scroll to position [39, 0]
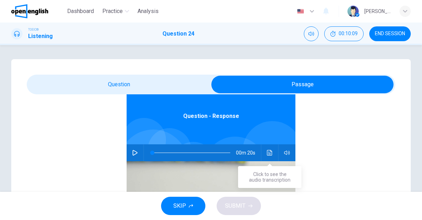
click at [268, 150] on icon "Click to see the audio transcription" at bounding box center [270, 153] width 6 height 6
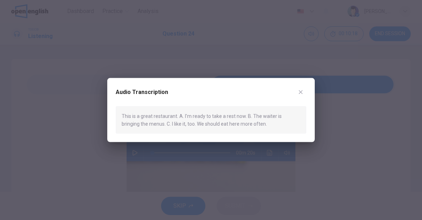
click at [301, 90] on icon "button" at bounding box center [301, 92] width 6 height 6
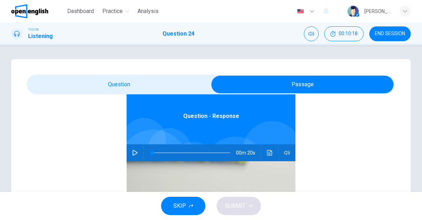
click at [125, 144] on div "Question - Response 00m 20s" at bounding box center [211, 190] width 368 height 271
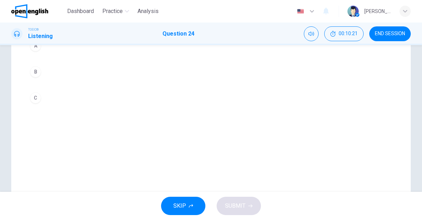
scroll to position [110, 0]
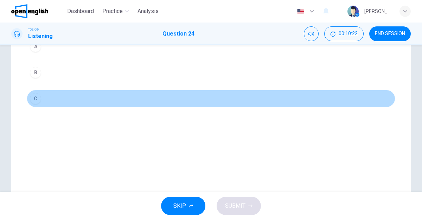
click at [67, 99] on button "C" at bounding box center [211, 99] width 368 height 18
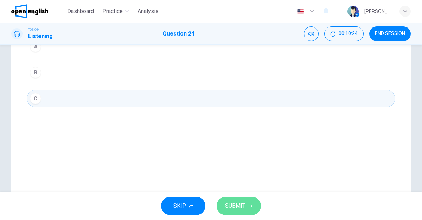
click at [240, 208] on span "SUBMIT" at bounding box center [235, 206] width 20 height 10
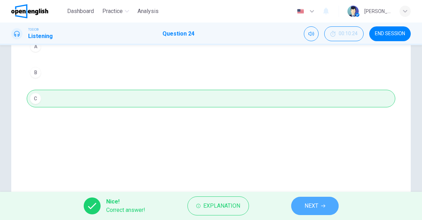
click at [299, 206] on button "NEXT" at bounding box center [314, 205] width 47 height 18
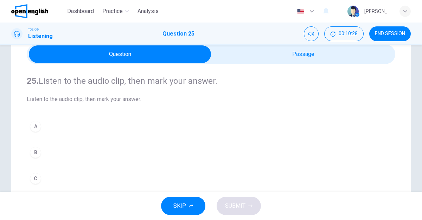
scroll to position [31, 0]
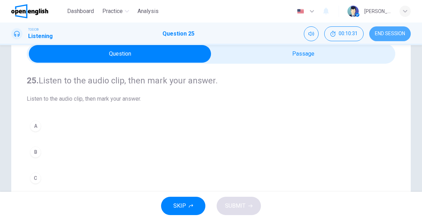
click at [397, 34] on span "END SESSION" at bounding box center [390, 34] width 30 height 6
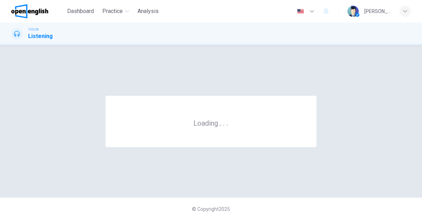
scroll to position [0, 0]
